Goal: Book appointment/travel/reservation

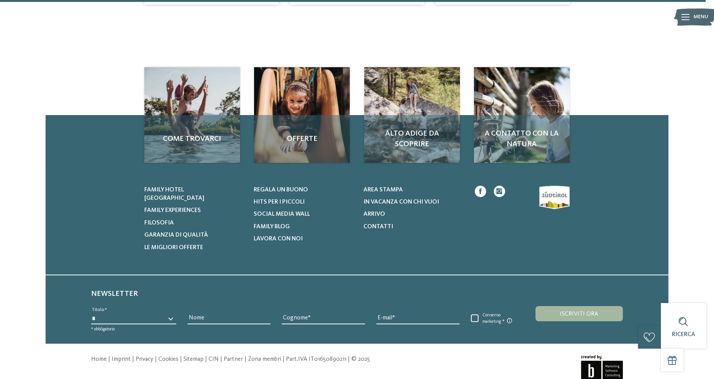
scroll to position [812, 0]
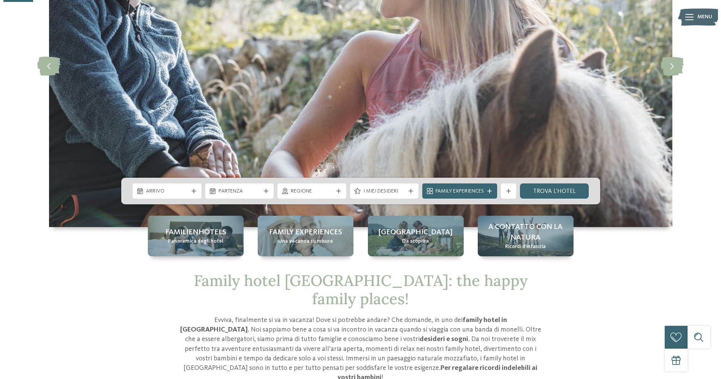
scroll to position [141, 0]
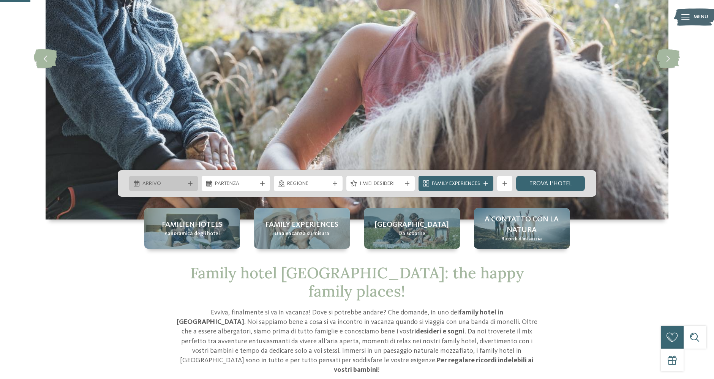
click at [170, 183] on span "Arrivo" at bounding box center [163, 184] width 42 height 8
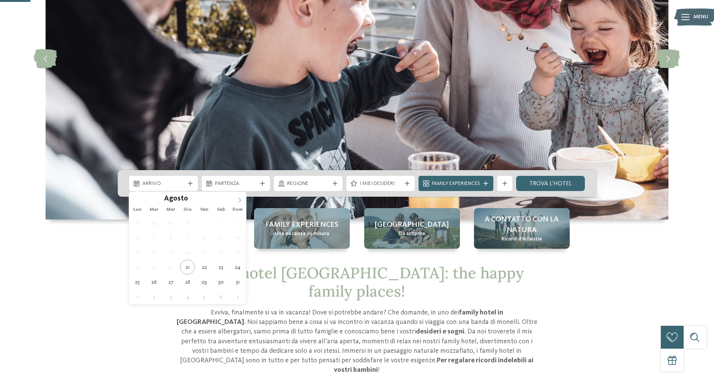
click at [237, 200] on icon at bounding box center [239, 200] width 5 height 5
type div "01.09.2025"
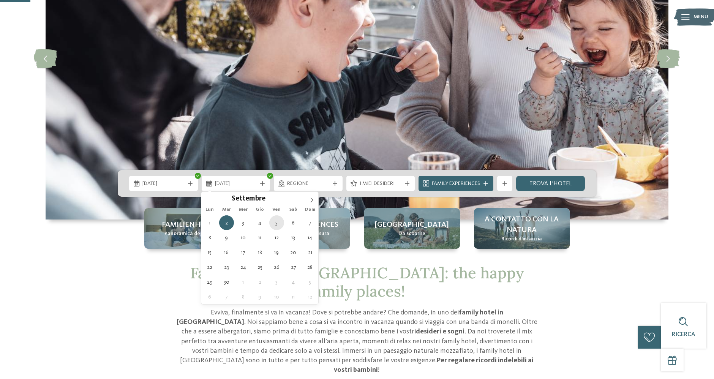
type div "05.09.2025"
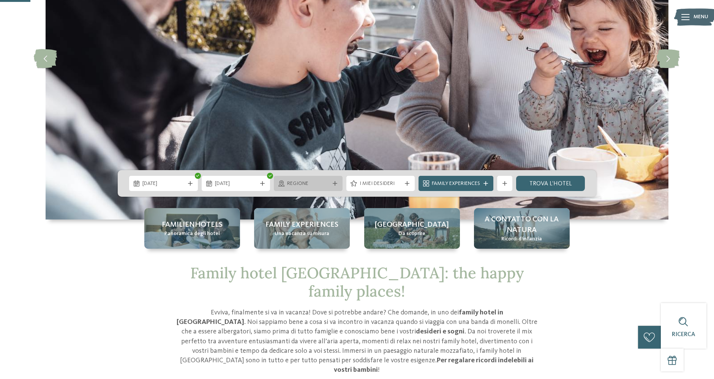
click at [288, 178] on div "Regione" at bounding box center [308, 183] width 69 height 15
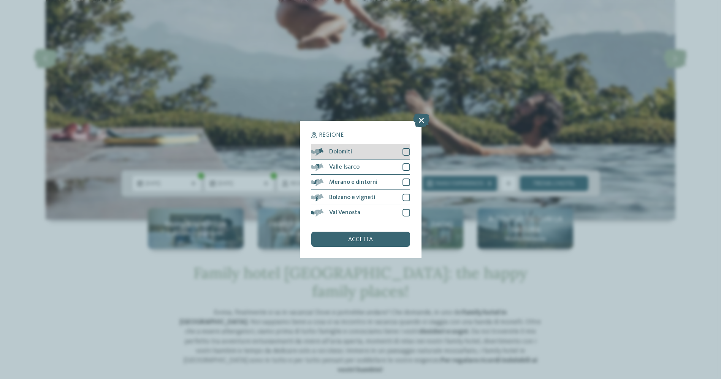
click at [398, 147] on div "Dolomiti" at bounding box center [360, 151] width 99 height 15
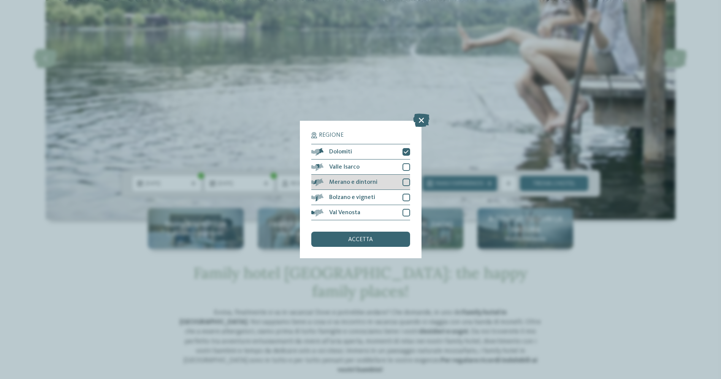
click at [404, 180] on div at bounding box center [406, 183] width 8 height 8
click at [361, 237] on span "accetta" at bounding box center [360, 240] width 25 height 6
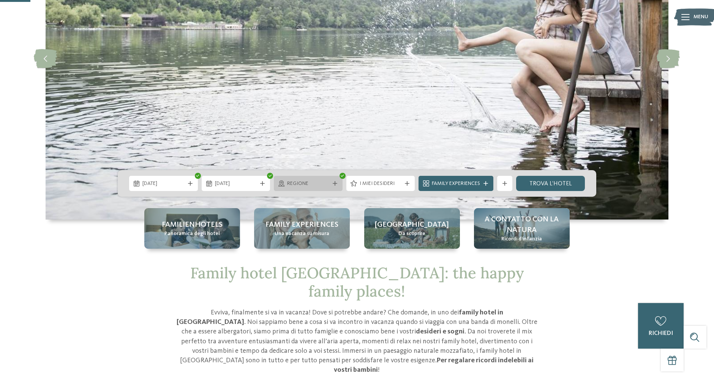
click at [318, 185] on span "Regione" at bounding box center [308, 184] width 42 height 8
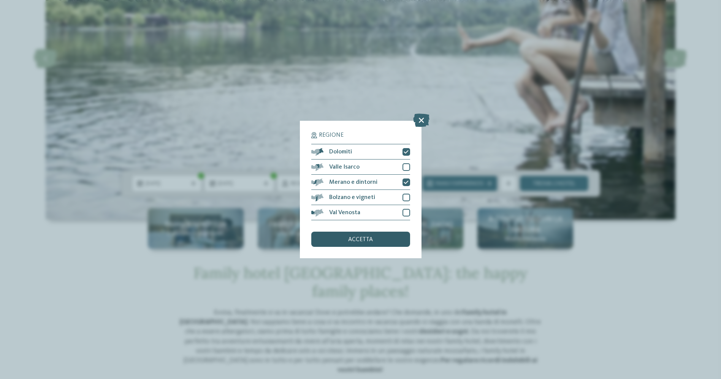
click at [374, 238] on div "accetta" at bounding box center [360, 239] width 99 height 15
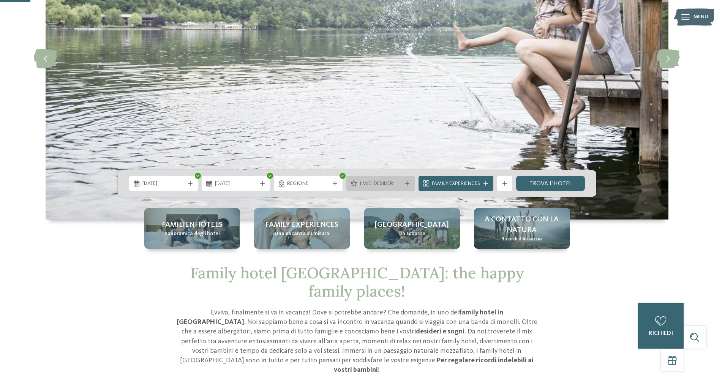
click at [393, 181] on span "I miei desideri" at bounding box center [381, 184] width 42 height 8
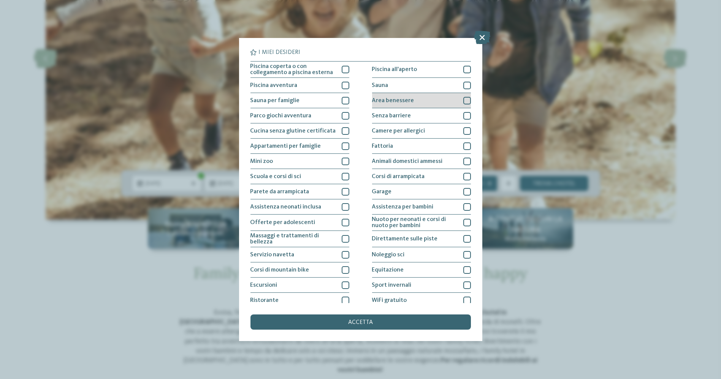
click at [426, 98] on div "Area benessere" at bounding box center [421, 100] width 99 height 15
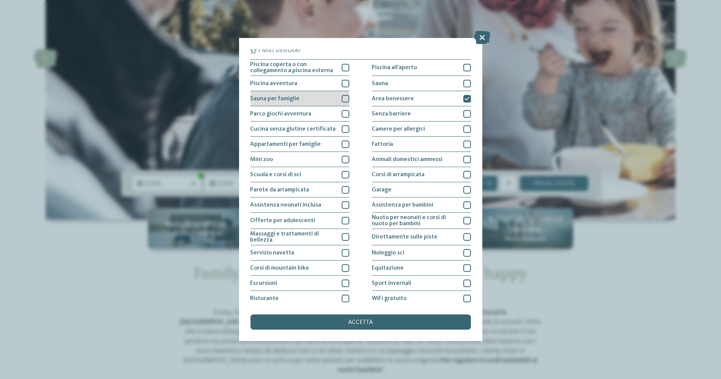
scroll to position [0, 0]
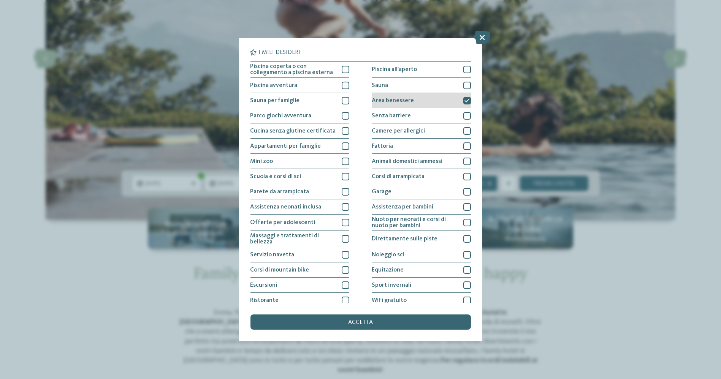
click at [464, 98] on icon at bounding box center [466, 100] width 5 height 5
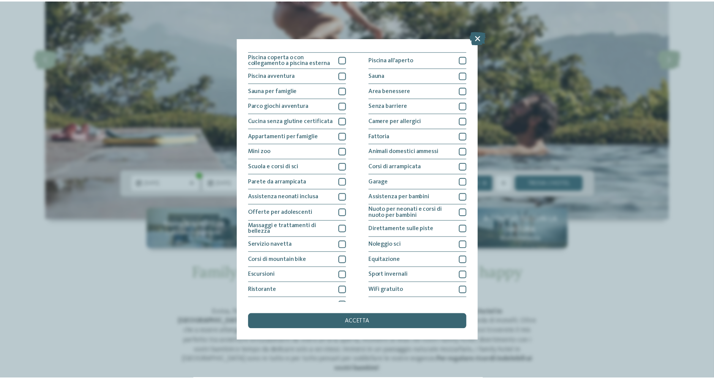
scroll to position [19, 0]
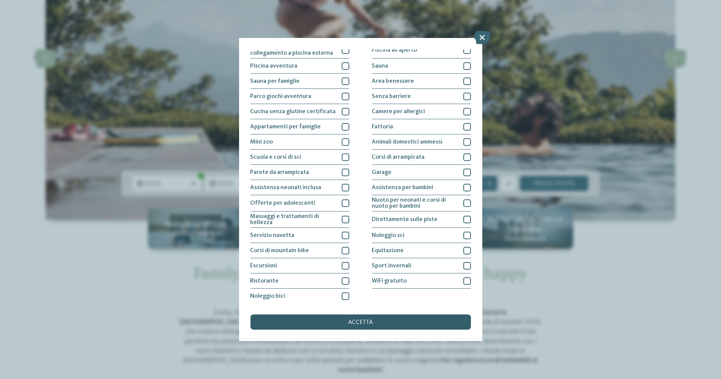
click at [398, 322] on div "accetta" at bounding box center [360, 322] width 220 height 15
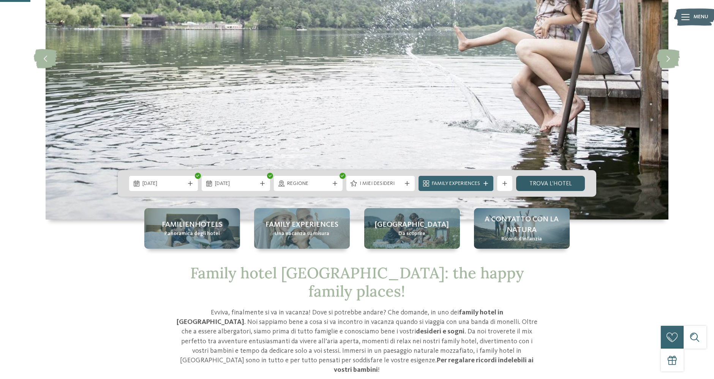
click at [548, 181] on link "trova l’hotel" at bounding box center [550, 183] width 69 height 15
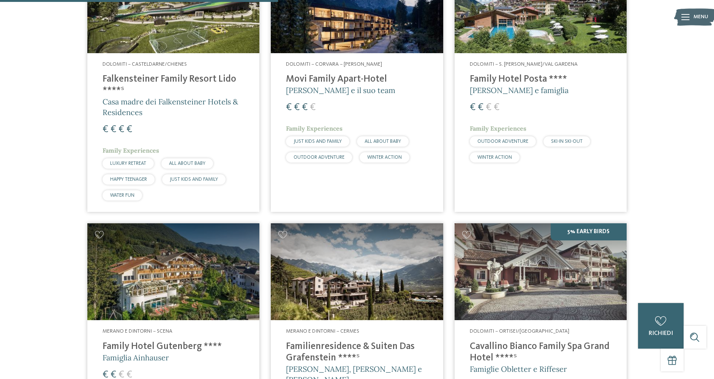
scroll to position [615, 0]
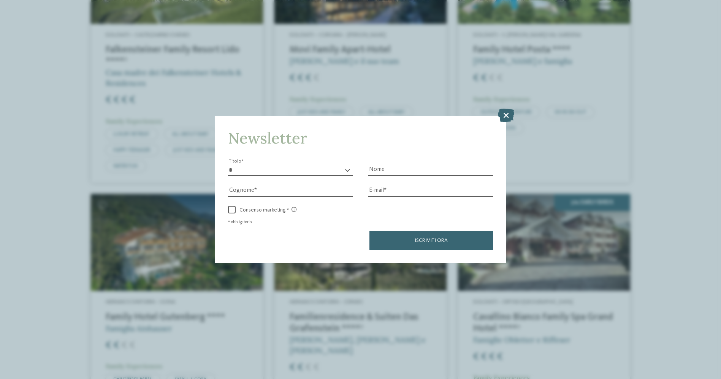
click at [502, 114] on icon at bounding box center [506, 115] width 16 height 13
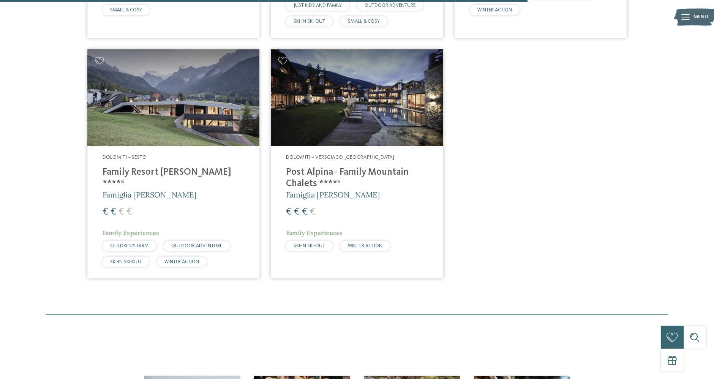
scroll to position [1164, 0]
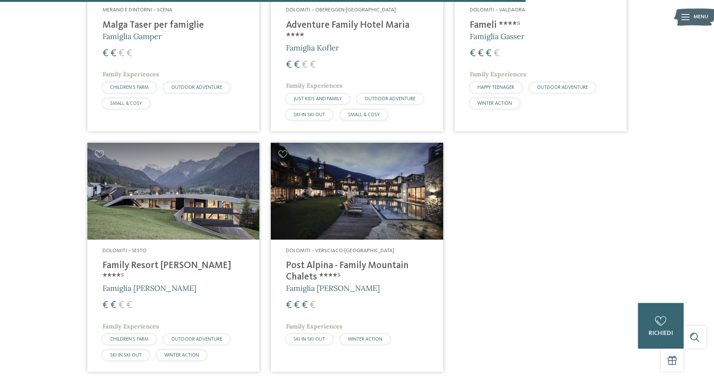
click at [329, 199] on img at bounding box center [357, 191] width 172 height 97
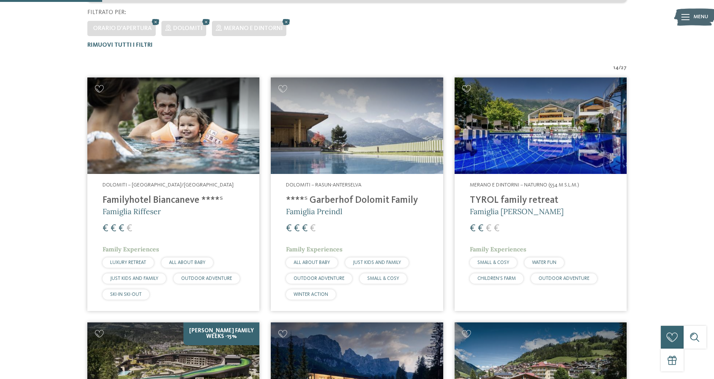
scroll to position [235, 0]
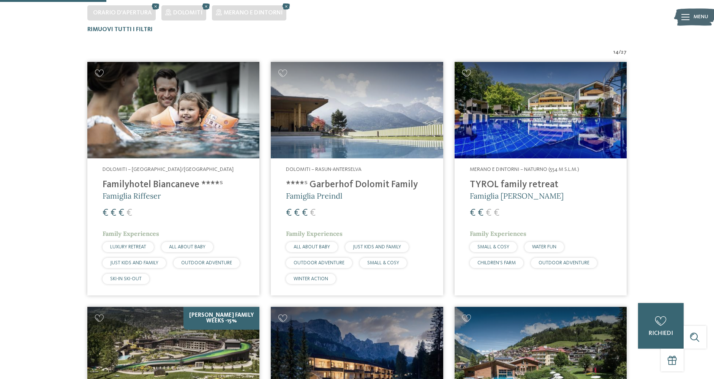
click at [328, 184] on h4 "****ˢ Garberhof Dolomit Family" at bounding box center [357, 184] width 142 height 11
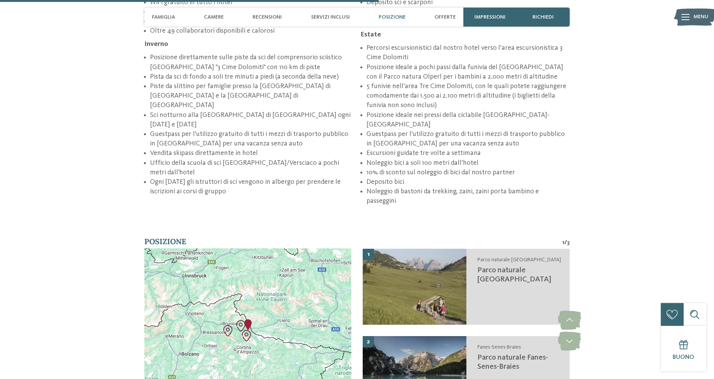
scroll to position [1407, 0]
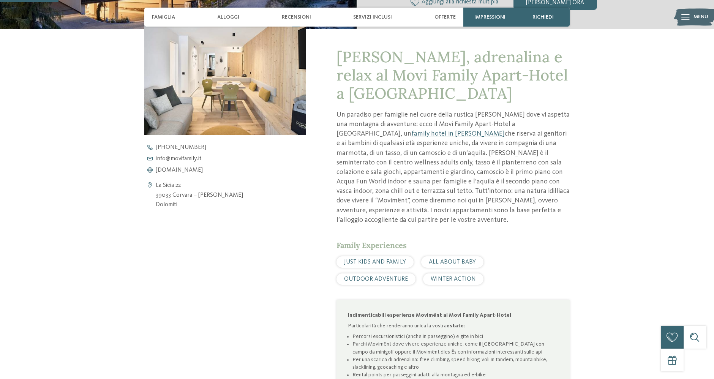
scroll to position [295, 0]
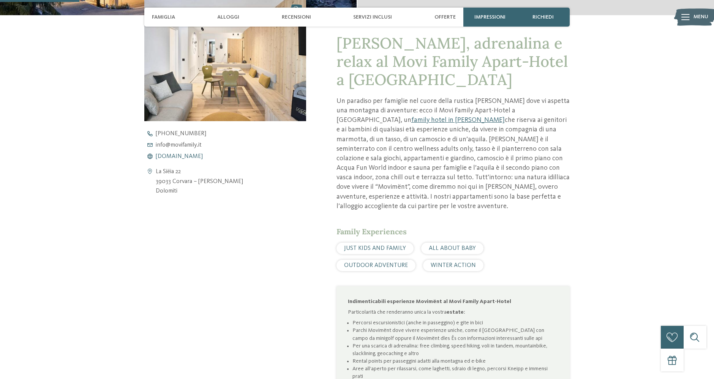
click at [194, 155] on span "[DOMAIN_NAME]" at bounding box center [179, 157] width 47 height 6
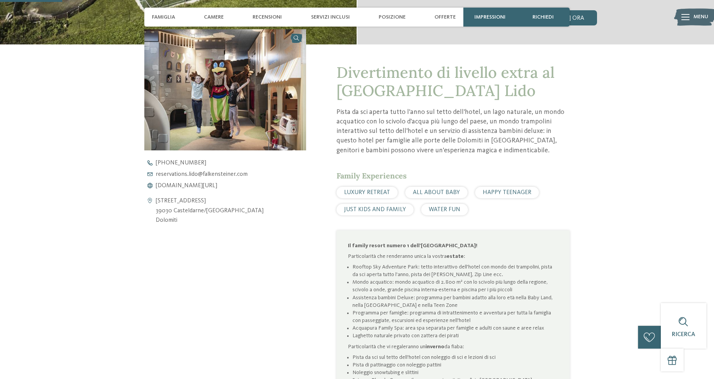
scroll to position [295, 0]
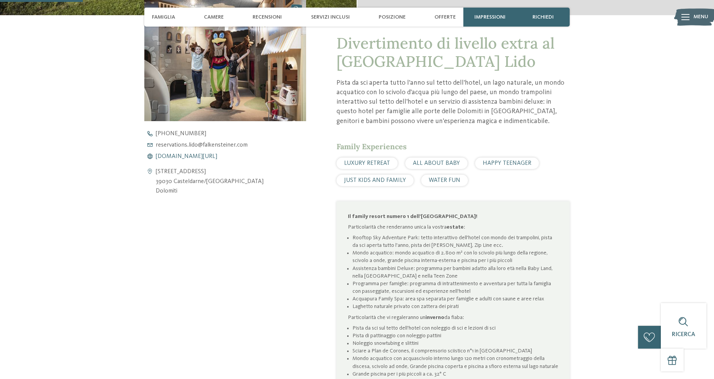
click at [184, 155] on span "www.falkensteiner.com/it/family-resort-lido" at bounding box center [187, 157] width 62 height 6
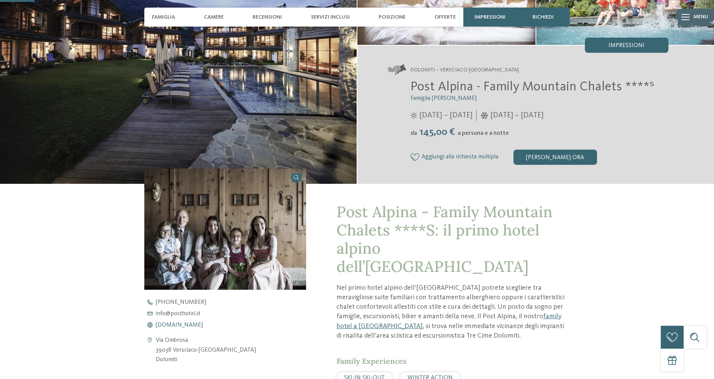
click at [196, 326] on span "[DOMAIN_NAME]" at bounding box center [179, 325] width 47 height 6
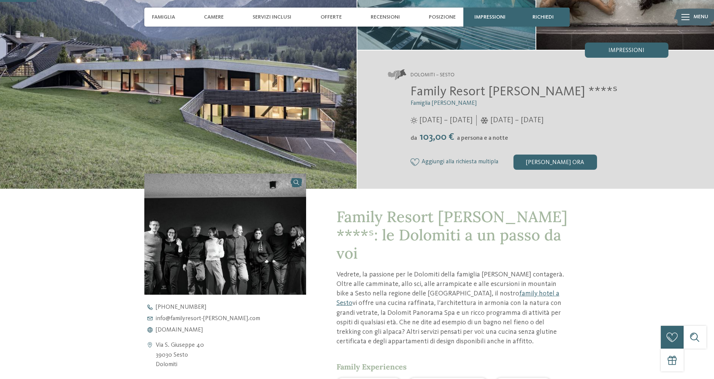
scroll to position [127, 0]
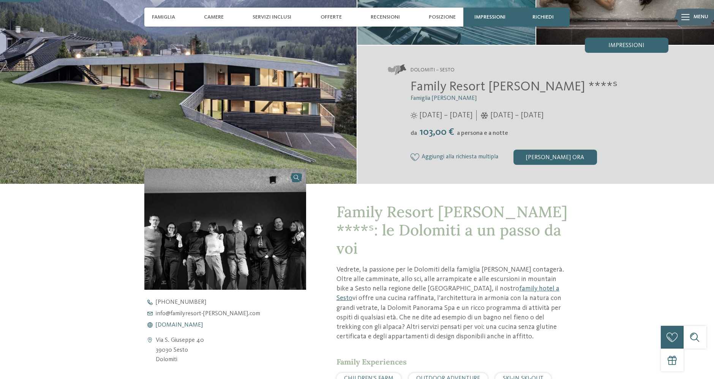
click at [203, 323] on span "www.familyresort-rainer.com" at bounding box center [179, 325] width 47 height 6
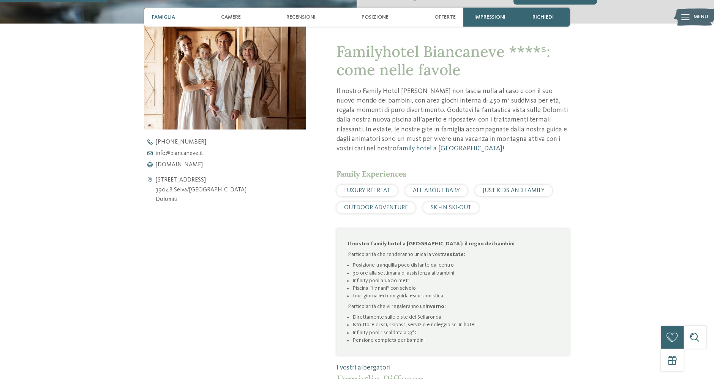
scroll to position [309, 0]
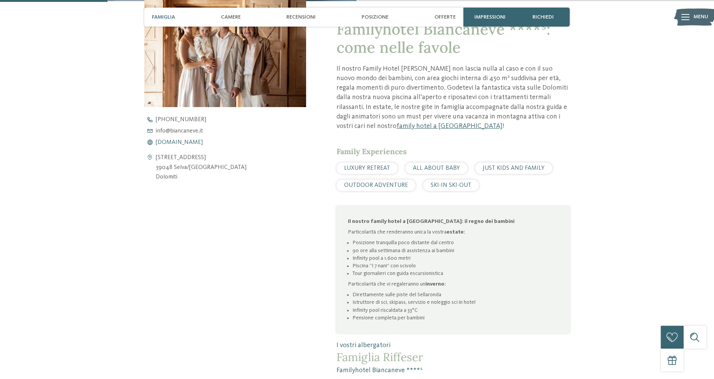
click at [187, 141] on span "www.biancaneve.it" at bounding box center [179, 142] width 47 height 6
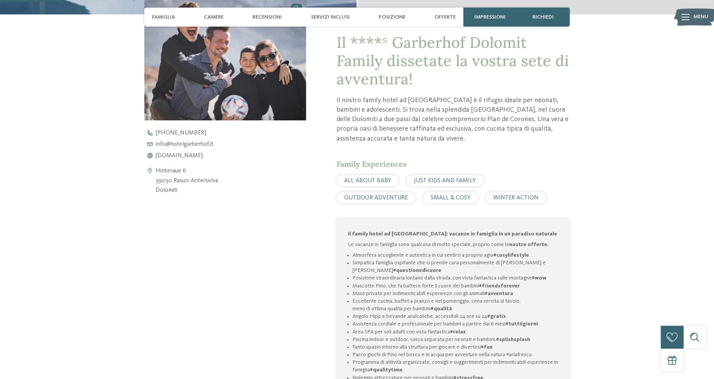
scroll to position [323, 0]
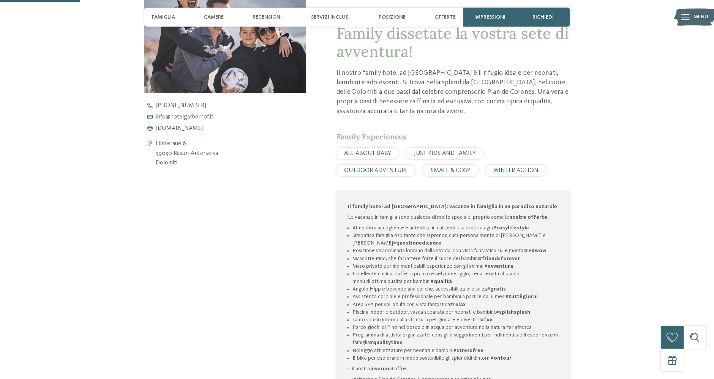
click at [176, 127] on span "[DOMAIN_NAME]" at bounding box center [179, 128] width 47 height 6
